Goal: Task Accomplishment & Management: Complete application form

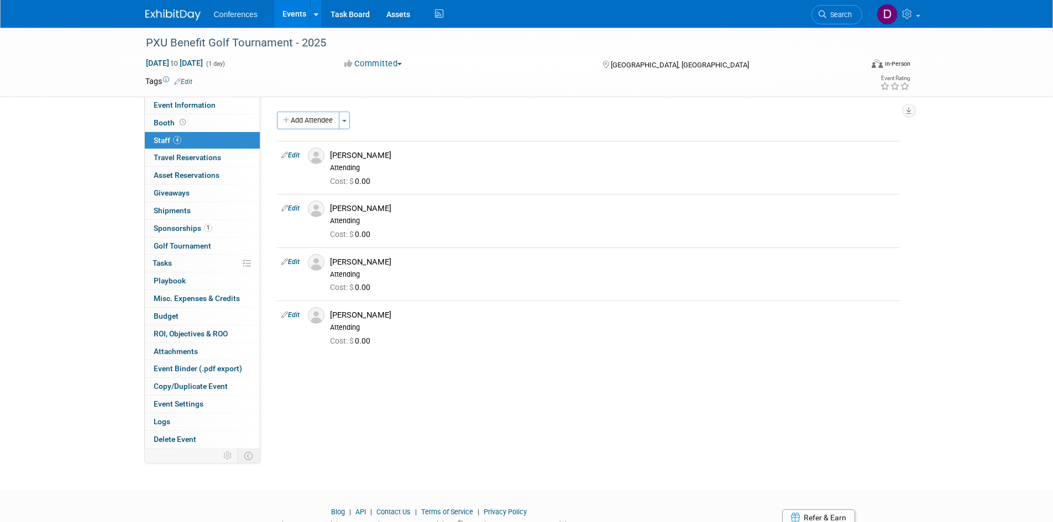
click at [173, 14] on img at bounding box center [172, 14] width 55 height 11
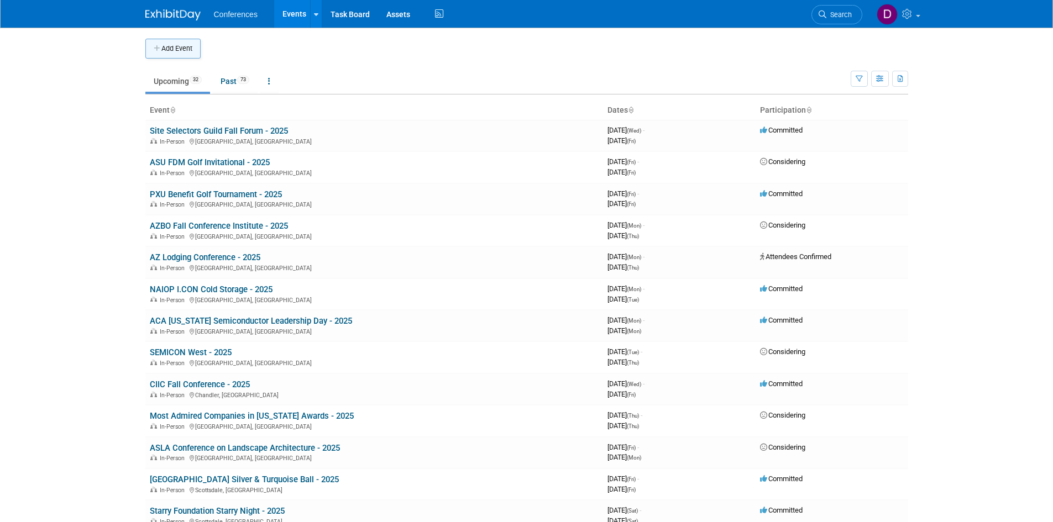
click at [182, 42] on button "Add Event" at bounding box center [172, 49] width 55 height 20
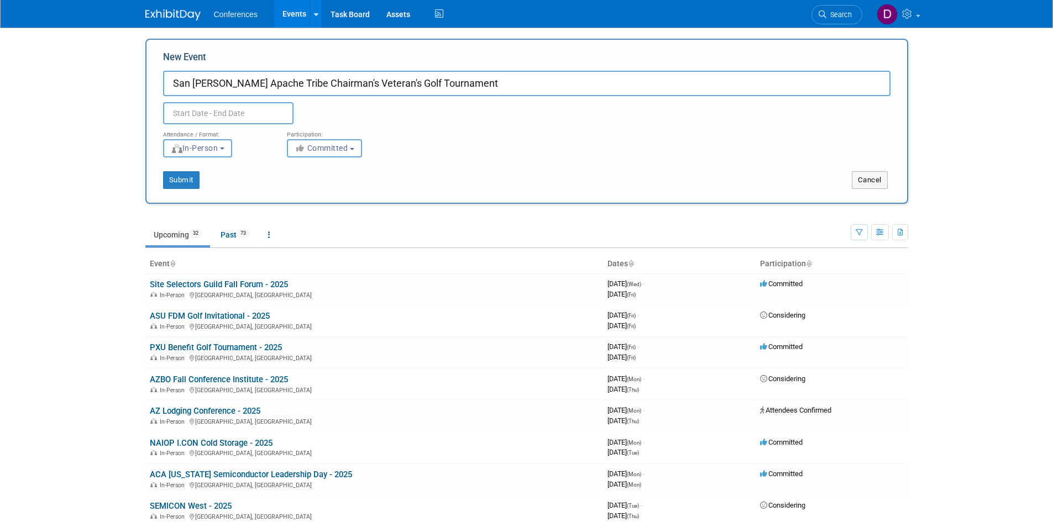
type input "San Carlos Apache Tribe Chairman's Veteran's Golf Tournament"
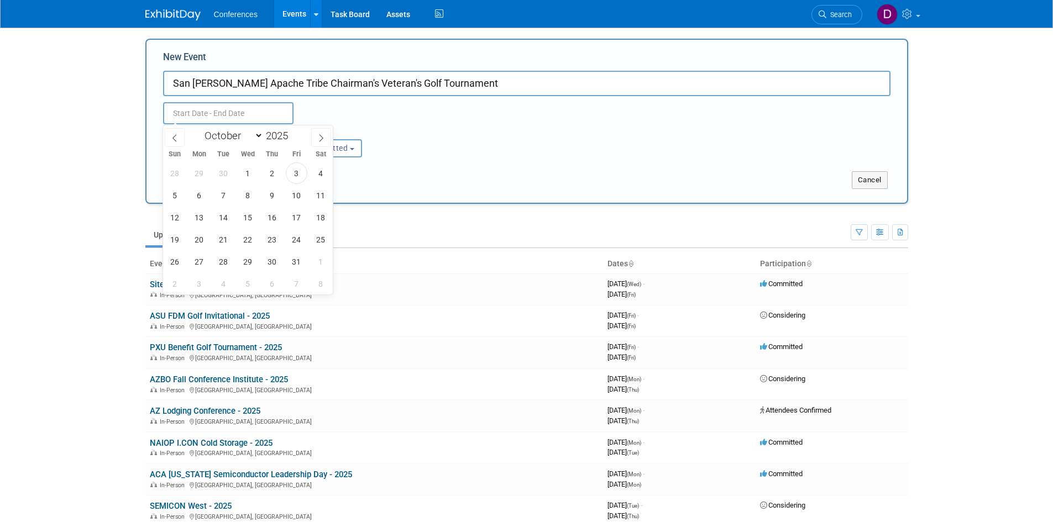
click at [247, 116] on input "text" at bounding box center [228, 113] width 130 height 22
click at [317, 137] on icon at bounding box center [321, 138] width 8 height 8
select select "10"
click at [296, 192] on span "7" at bounding box center [297, 196] width 22 height 22
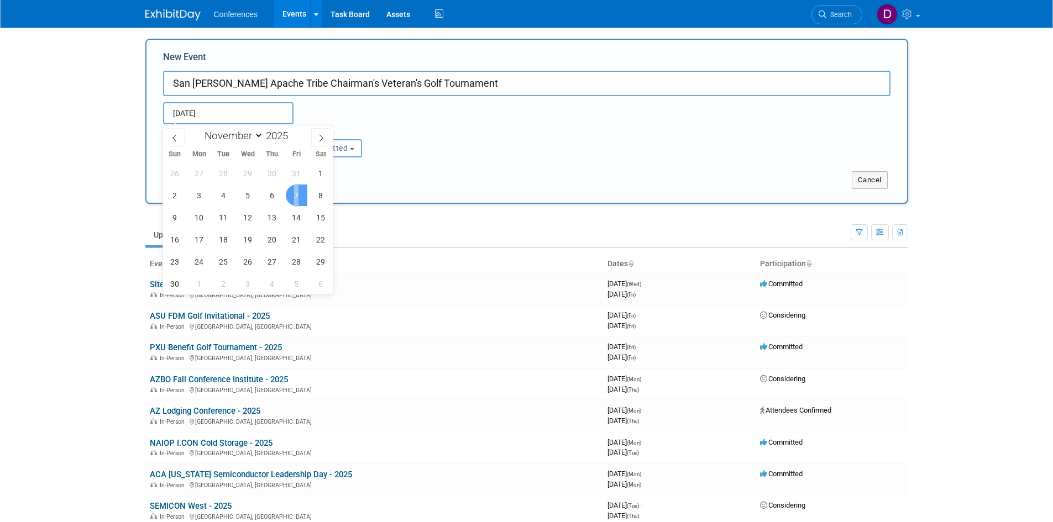
type input "Nov 7, 2025 to Nov 7, 2025"
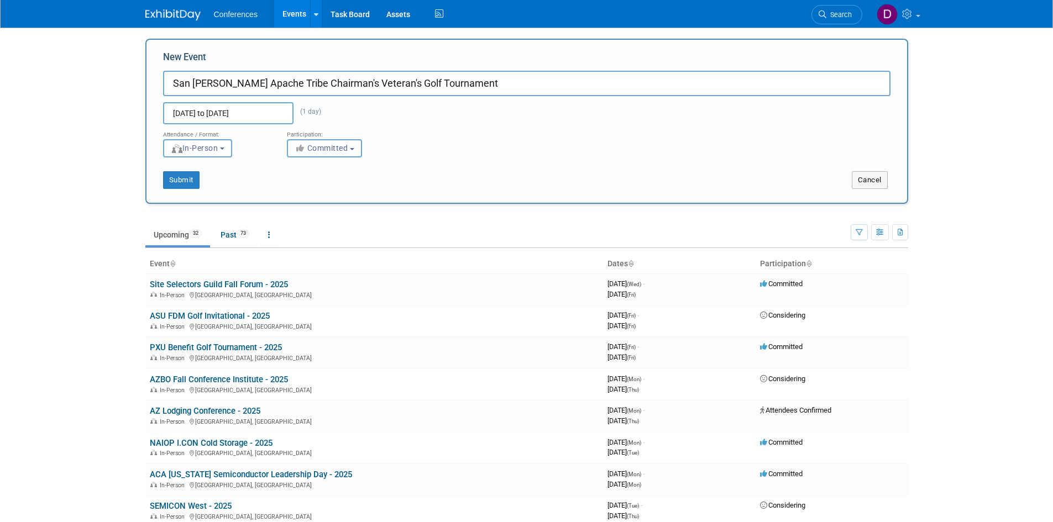
click at [316, 153] on button "Committed" at bounding box center [324, 148] width 75 height 18
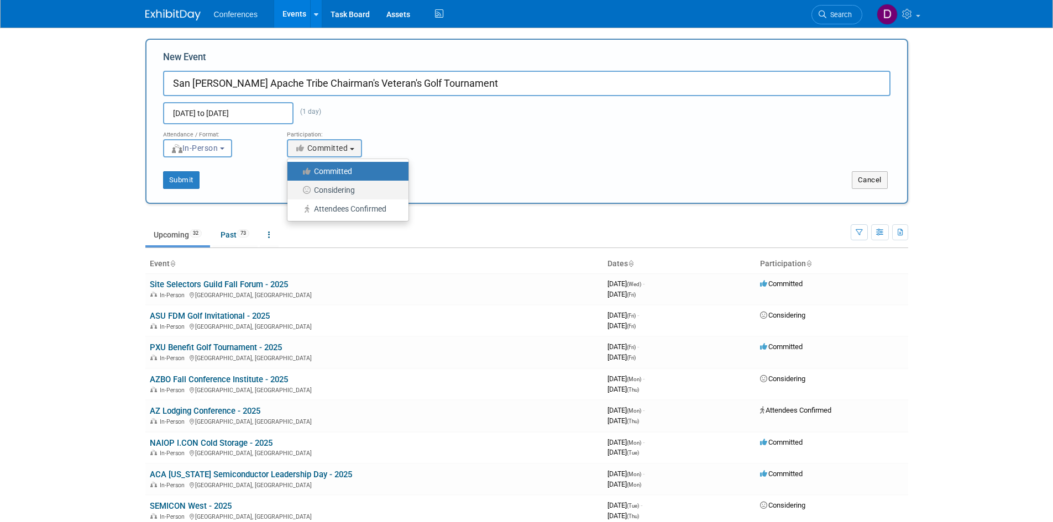
click at [327, 187] on label "Considering" at bounding box center [345, 190] width 104 height 14
click at [297, 187] on input "Considering" at bounding box center [293, 190] width 7 height 7
select select "2"
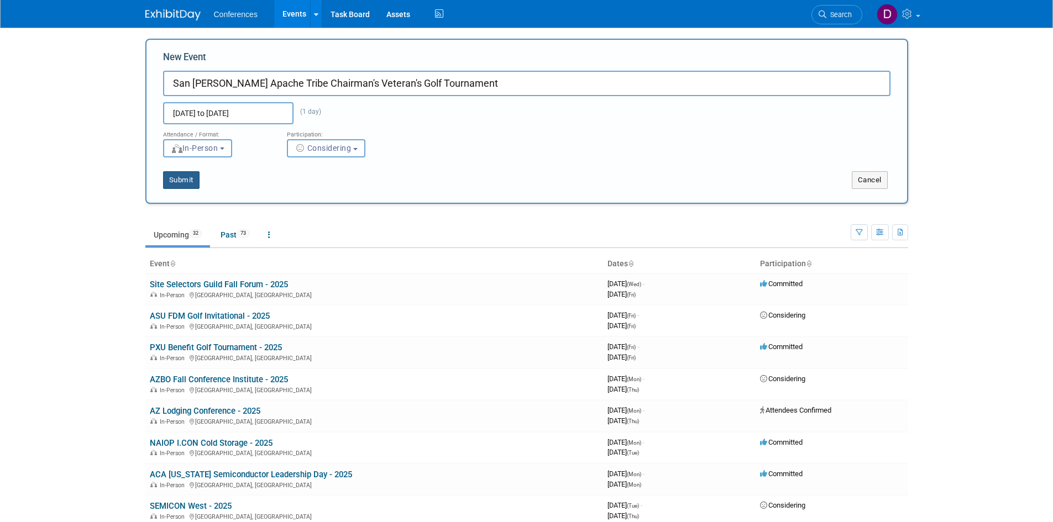
click at [187, 181] on button "Submit" at bounding box center [181, 180] width 36 height 18
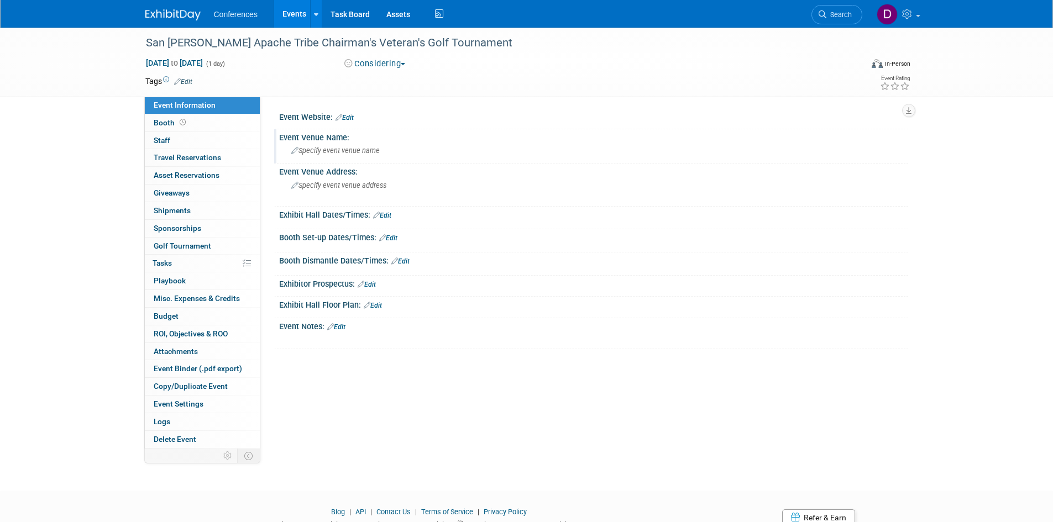
click at [309, 152] on span "Specify event venue name" at bounding box center [335, 151] width 88 height 8
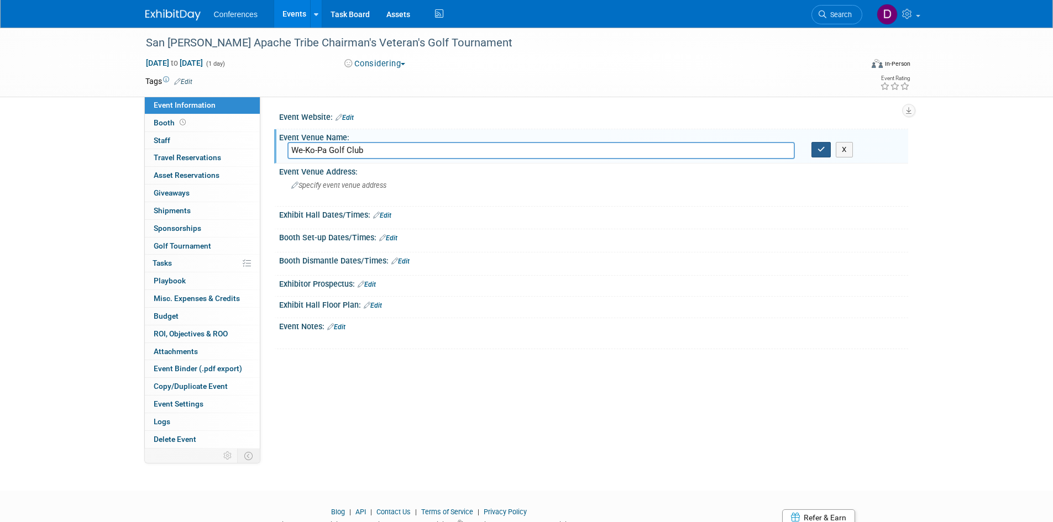
type input "We-Ko-Pa Golf Club"
click at [823, 147] on icon "button" at bounding box center [822, 149] width 8 height 7
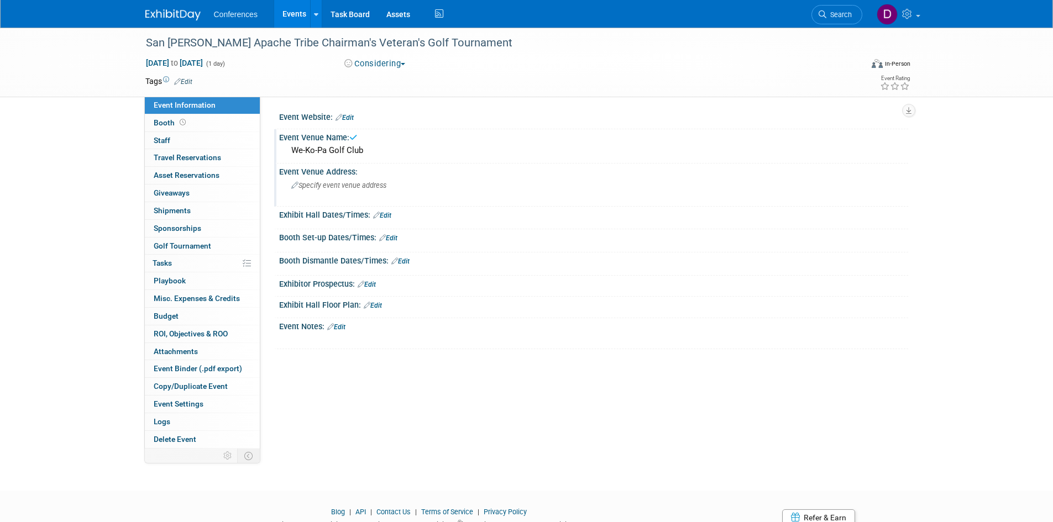
click at [332, 184] on span "Specify event venue address" at bounding box center [338, 185] width 95 height 8
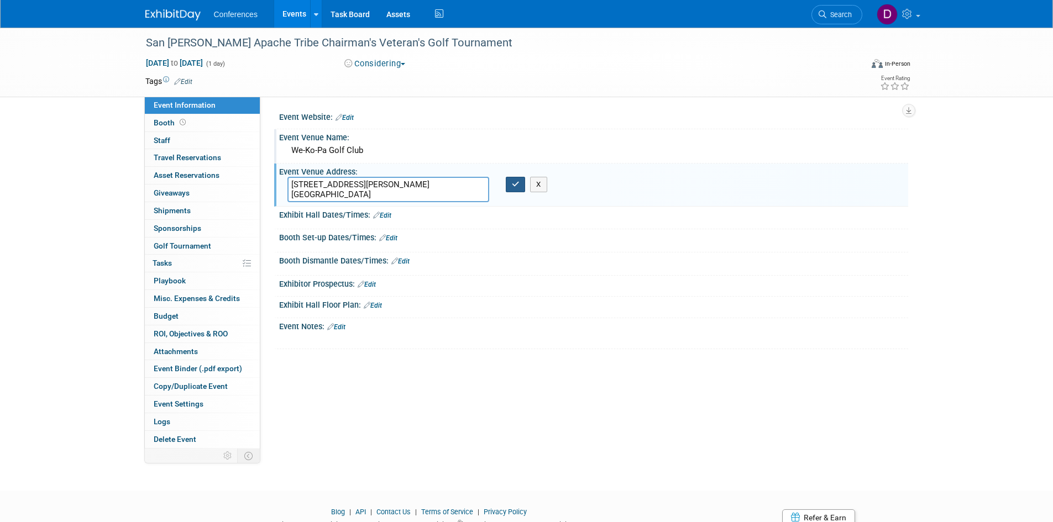
type textarea "18200 Wekopa Way, Fort McDowell, AZ 85264 Saguaro Course"
click at [513, 183] on icon "button" at bounding box center [516, 184] width 8 height 7
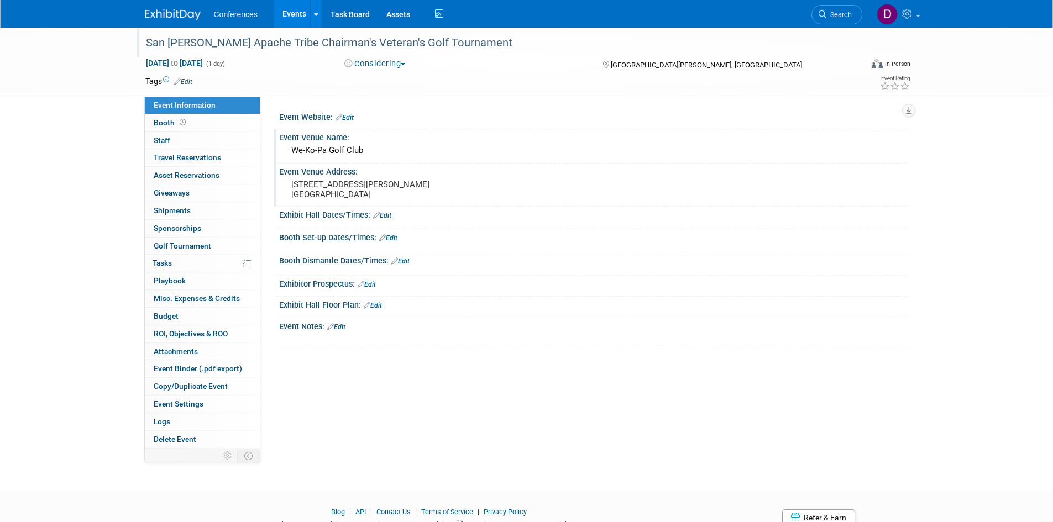
click at [458, 45] on div "San [PERSON_NAME] Apache Tribe Chairman's Veteran's Golf Tournament" at bounding box center [494, 43] width 704 height 20
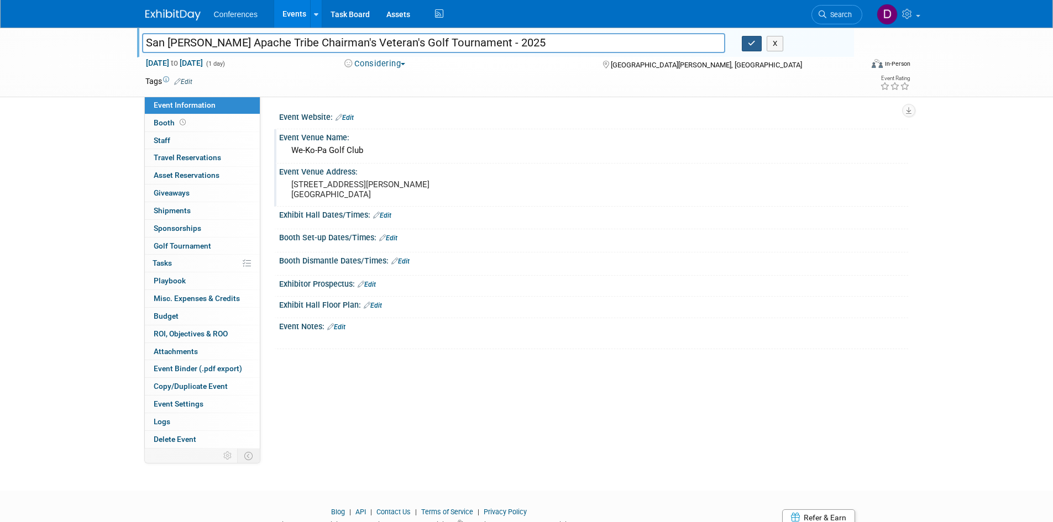
type input "San Carlos Apache Tribe Chairman's Veteran's Golf Tournament - 2025"
click at [752, 44] on icon "button" at bounding box center [752, 43] width 8 height 7
